Goal: Task Accomplishment & Management: Use online tool/utility

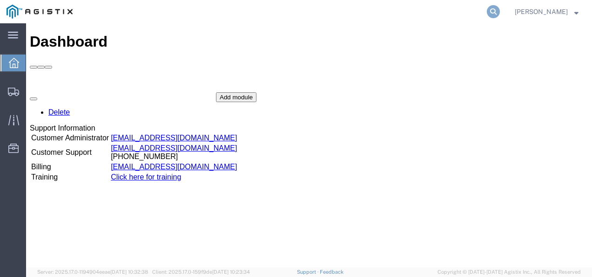
click at [500, 6] on icon at bounding box center [493, 11] width 13 height 13
paste input "[PERSON_NAME][EMAIL_ADDRESS][DOMAIN_NAME]"
type input "[PERSON_NAME][EMAIL_ADDRESS][DOMAIN_NAME]"
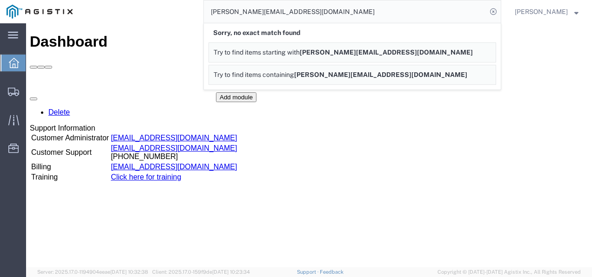
drag, startPoint x: 432, startPoint y: 219, endPoint x: 370, endPoint y: 255, distance: 72.2
click at [432, 219] on div "Dashboard Delete Support Information Customer Administrator [EMAIL_ADDRESS][DOM…" at bounding box center [309, 155] width 559 height 244
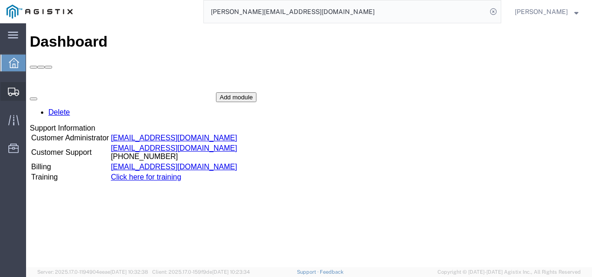
click at [32, 93] on span "Shipments" at bounding box center [29, 91] width 7 height 19
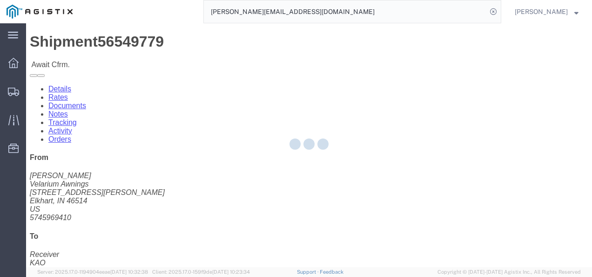
click at [255, 183] on div at bounding box center [309, 145] width 566 height 244
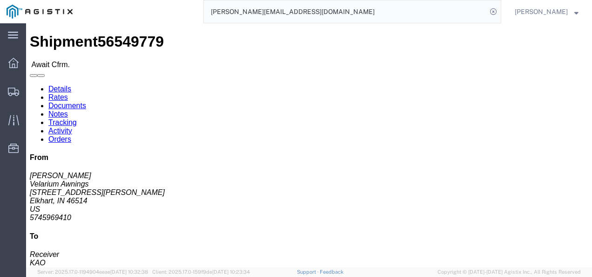
click link "Rates"
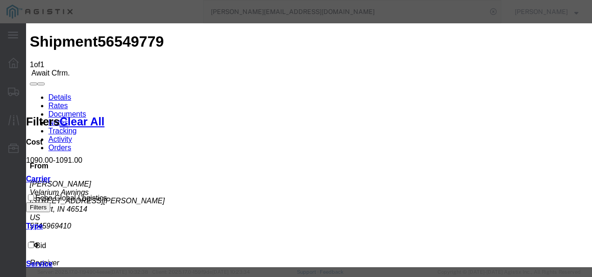
type input "198273219873987"
type input "98721398721987"
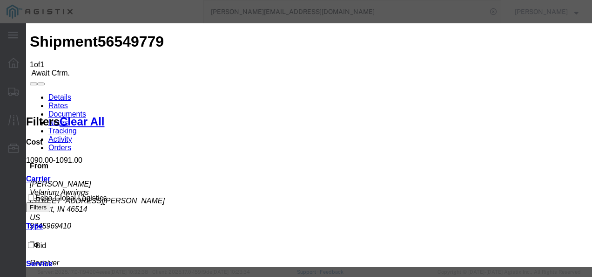
type input "98721398721"
type input "2132323"
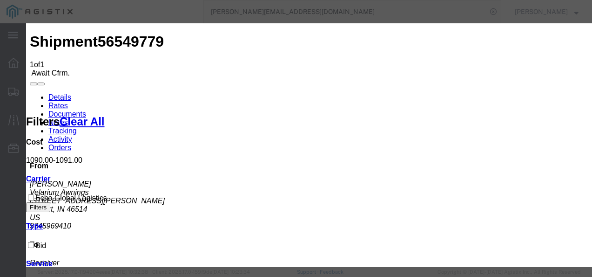
drag, startPoint x: 431, startPoint y: 181, endPoint x: 505, endPoint y: 233, distance: 90.6
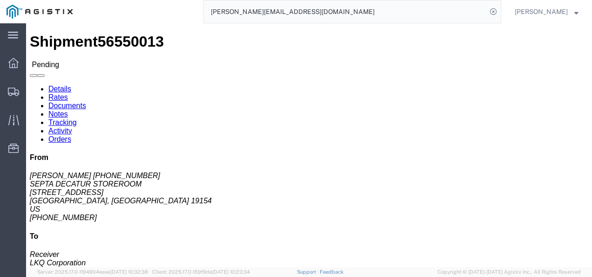
click div "Ship From SEPTA DECATUR STOREROOM ([PERSON_NAME] 215-580-4621) [STREET_ADDRESS]…"
click link "Rates"
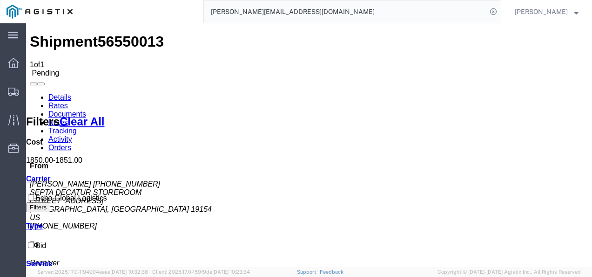
click at [54, 93] on link "Details" at bounding box center [59, 97] width 23 height 8
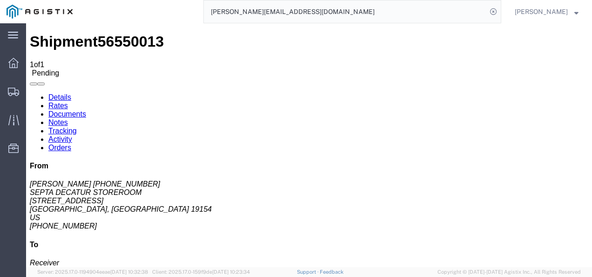
click h4 "Routing & Vehicle Information"
click div "Leg 1 - Truckload Vehicle 1: Standard Dry Van (53 Feet) Number of trucks: 1"
click link "Rates"
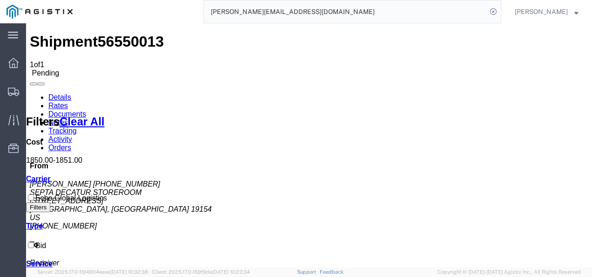
click at [57, 93] on link "Details" at bounding box center [59, 97] width 23 height 8
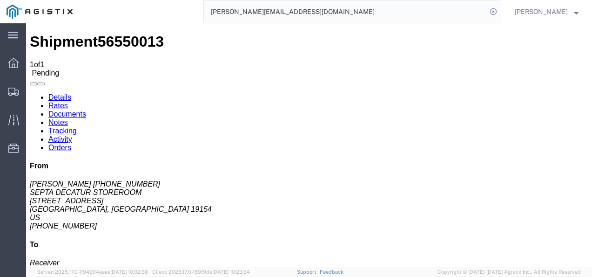
click button "Enter / Modify Bid"
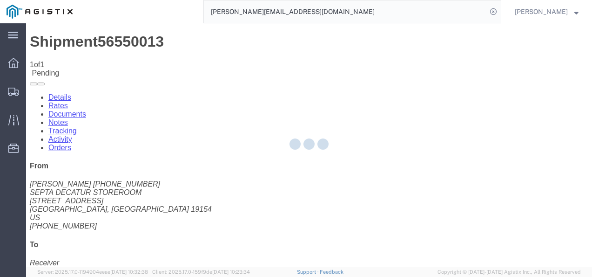
select select "4622"
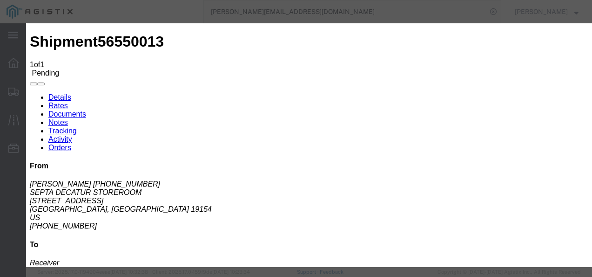
click link "msad - Echo Global Logistics - TL Standard 3 - 5 Day"
drag, startPoint x: 476, startPoint y: 90, endPoint x: 318, endPoint y: 88, distance: 157.9
click div "Mode Select Air Less than Truckload Multi-Leg Ocean Freight Rail Small Parcel T…"
type input "1700"
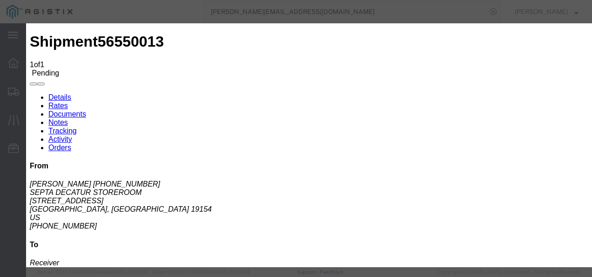
click button "Submit"
click div
click button "Close"
click div "Service Level Select TL Standard 3 - 5 Day"
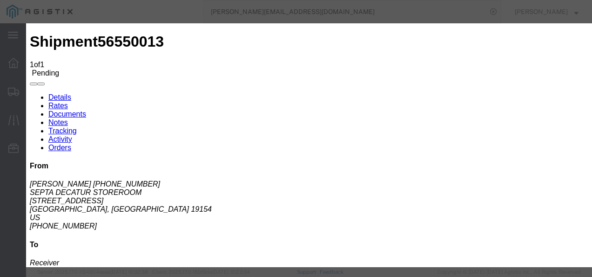
drag, startPoint x: 232, startPoint y: 113, endPoint x: 247, endPoint y: 122, distance: 17.3
click div "Editing "msad" Go back Vendor Select Echo Global Logistics Service Level Select…"
click button "Close"
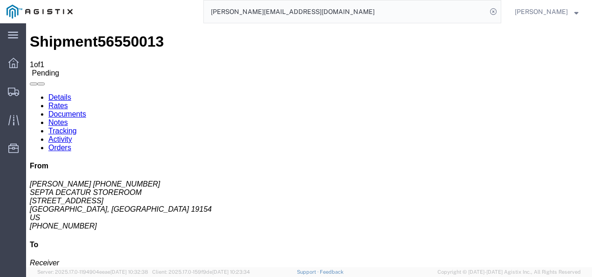
click div "Ship From SEPTA DECATUR STOREROOM ([PERSON_NAME] 215-580-4621) [STREET_ADDRESS]…"
click div "Leg 1 - Truckload Vehicle 1: Standard Dry Van (53 Feet) Number of trucks: 1"
click at [294, 13] on input "[PERSON_NAME][EMAIL_ADDRESS][DOMAIN_NAME]" at bounding box center [345, 11] width 283 height 22
drag, startPoint x: 294, startPoint y: 13, endPoint x: 241, endPoint y: 9, distance: 53.7
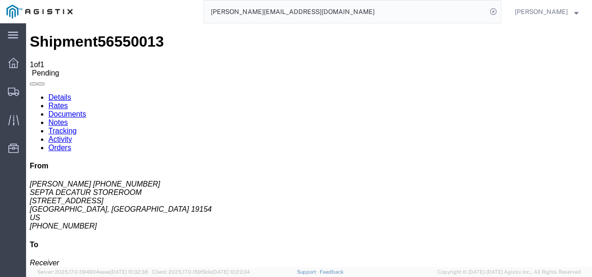
click at [294, 13] on input "[PERSON_NAME][EMAIL_ADDRESS][DOMAIN_NAME]" at bounding box center [345, 11] width 283 height 22
click at [264, 14] on input "[PERSON_NAME][EMAIL_ADDRESS][DOMAIN_NAME]" at bounding box center [345, 11] width 283 height 22
paste input "56029426"
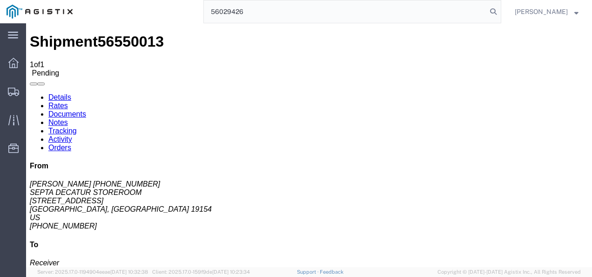
type input "56029426"
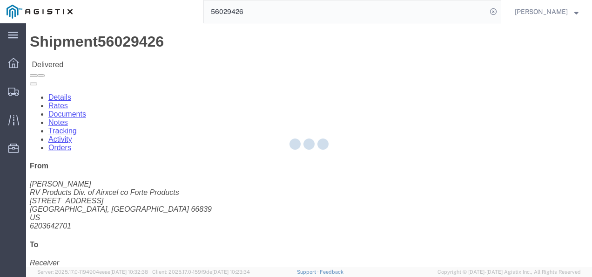
click at [91, 61] on div at bounding box center [309, 145] width 566 height 244
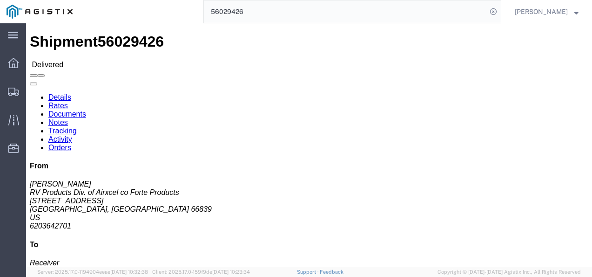
click link "Rates"
